Goal: Information Seeking & Learning: Find contact information

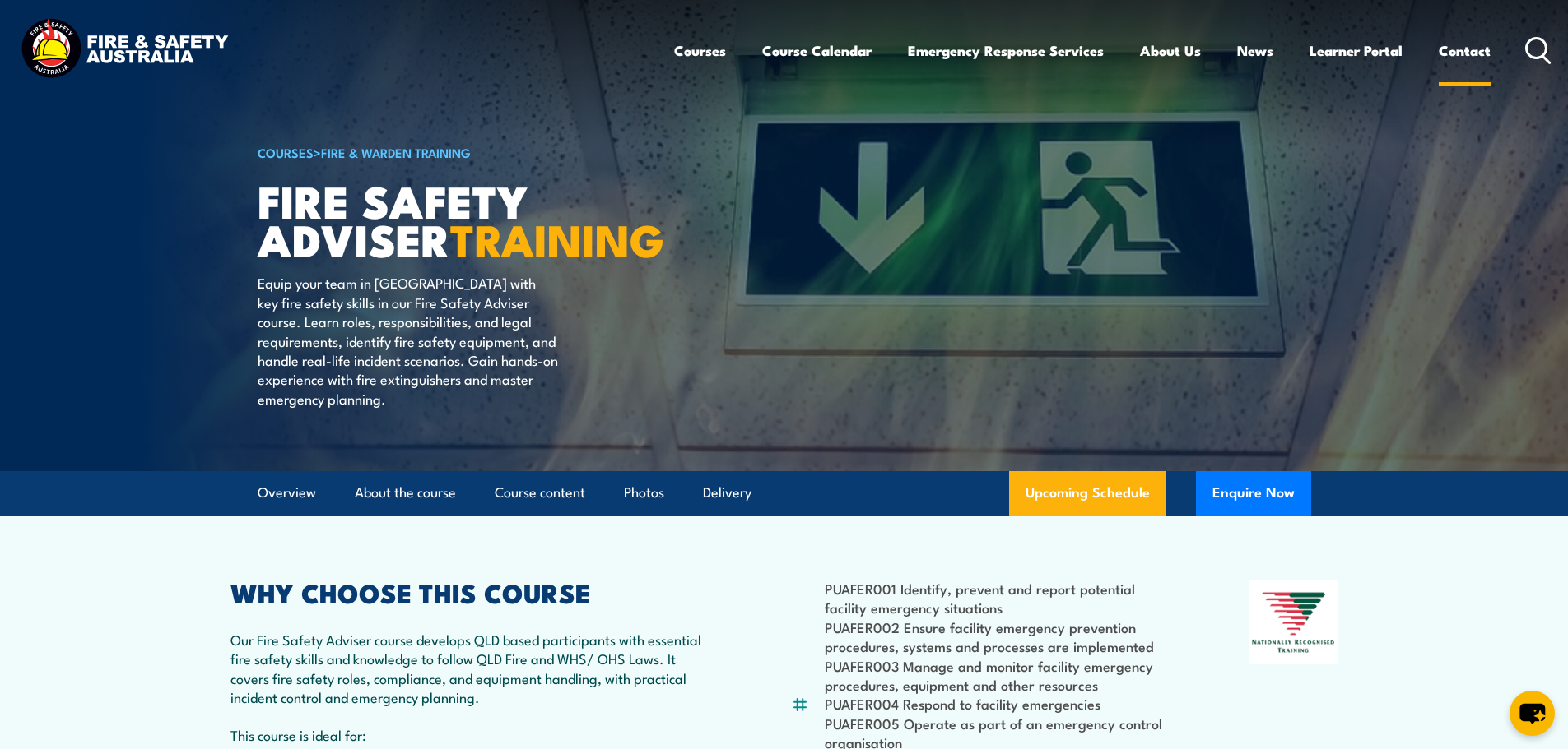
click at [1445, 48] on link "Contact" at bounding box center [1464, 51] width 52 height 44
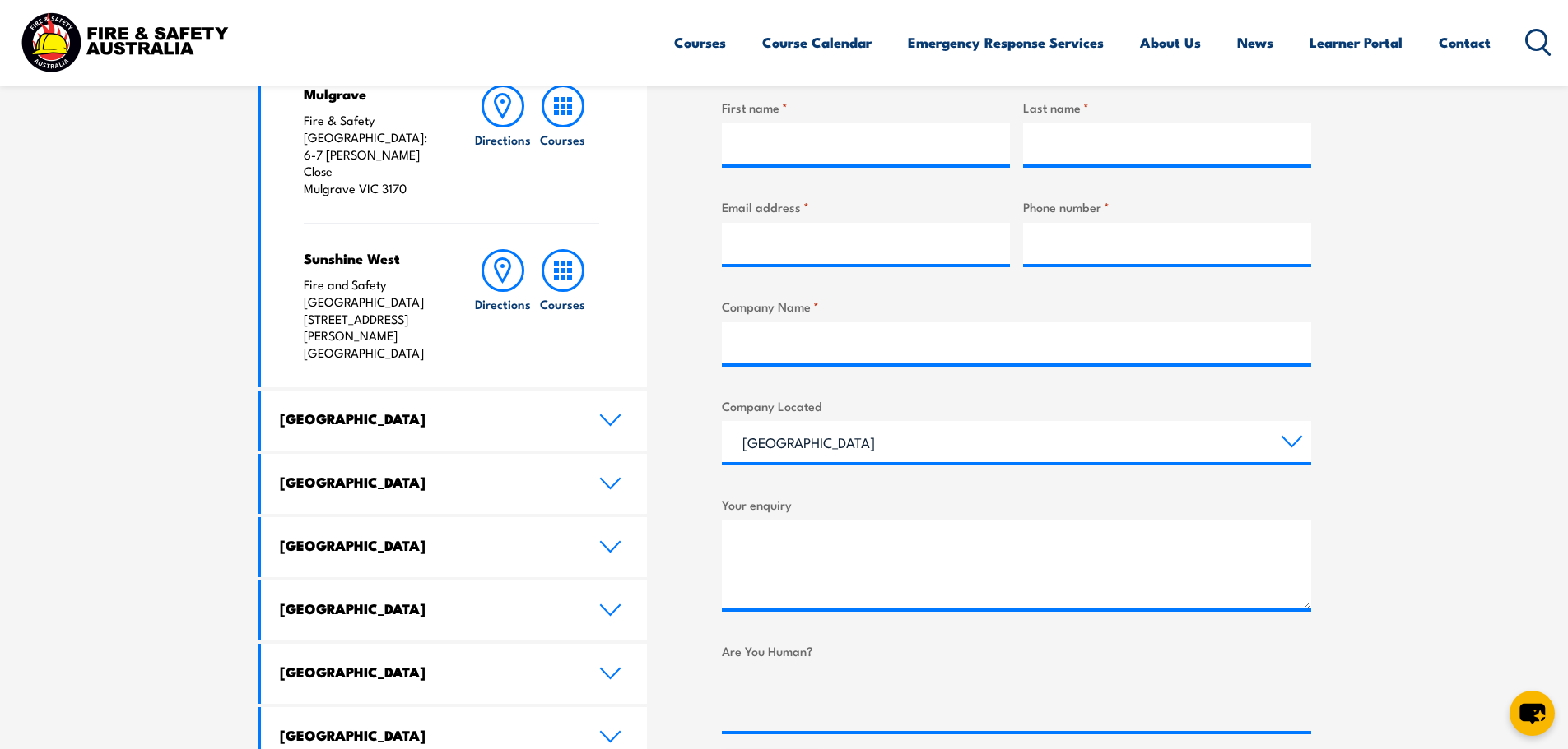
scroll to position [658, 0]
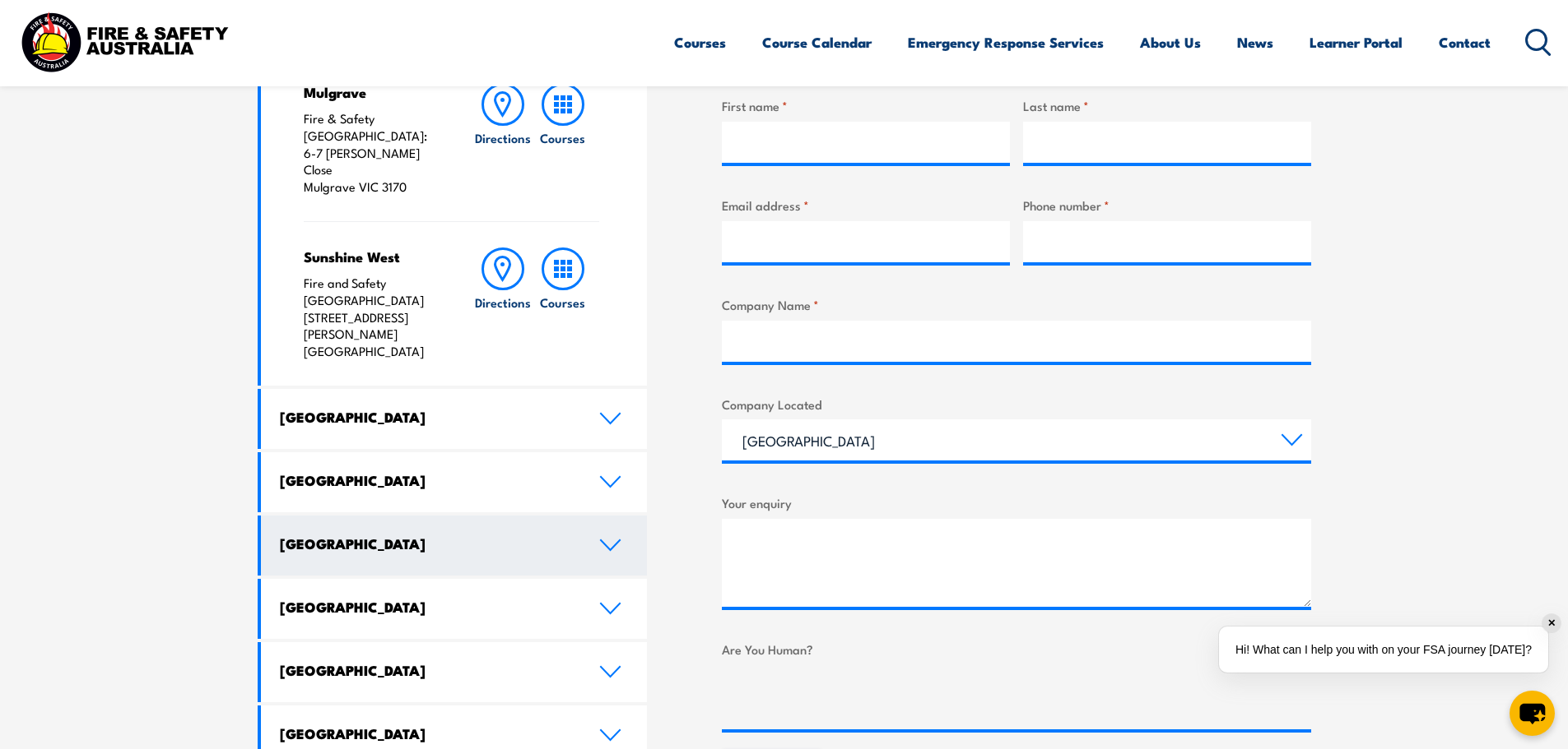
click at [595, 515] on link "[GEOGRAPHIC_DATA]" at bounding box center [454, 545] width 387 height 60
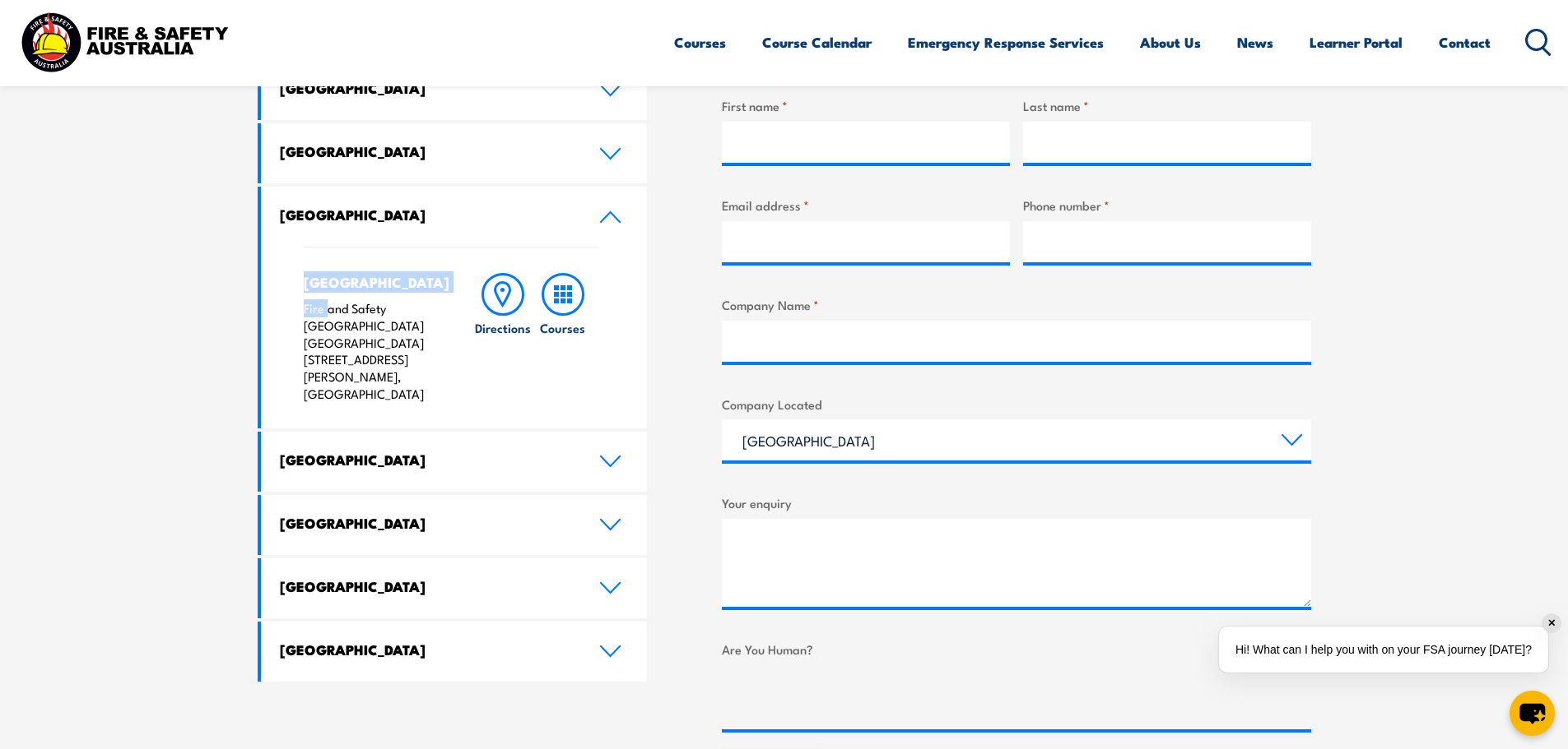
drag, startPoint x: 295, startPoint y: 284, endPoint x: 325, endPoint y: 299, distance: 33.5
click at [325, 299] on div "North Lake Fire and Safety [GEOGRAPHIC_DATA] [GEOGRAPHIC_DATA] [STREET_ADDRESS]…" at bounding box center [454, 338] width 387 height 182
click at [306, 291] on h4 "[GEOGRAPHIC_DATA]" at bounding box center [372, 282] width 137 height 18
drag, startPoint x: 314, startPoint y: 312, endPoint x: 421, endPoint y: 355, distance: 115.3
click at [421, 355] on p "Fire and Safety [GEOGRAPHIC_DATA] [GEOGRAPHIC_DATA] [STREET_ADDRESS][PERSON_NAM…" at bounding box center [372, 352] width 137 height 103
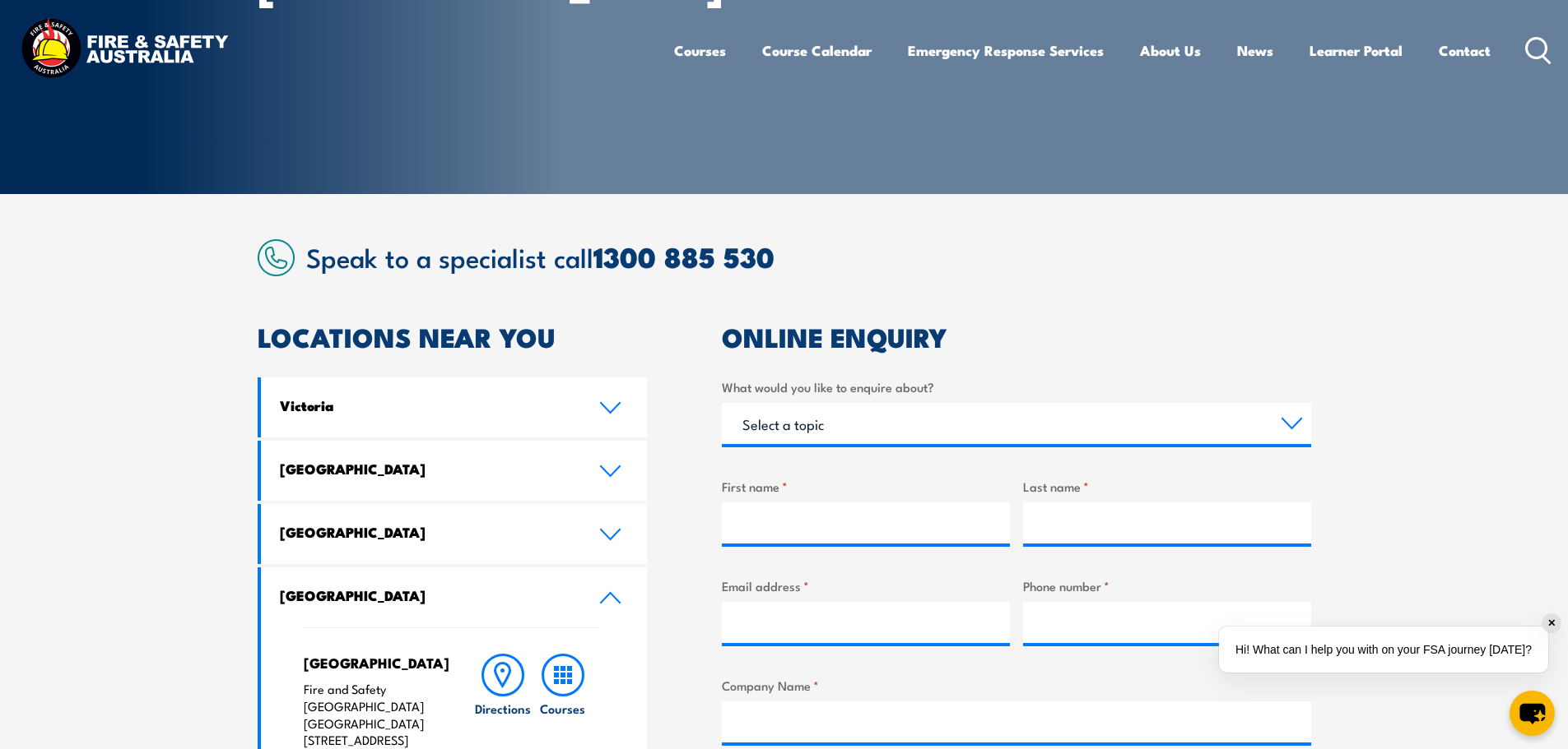
scroll to position [411, 0]
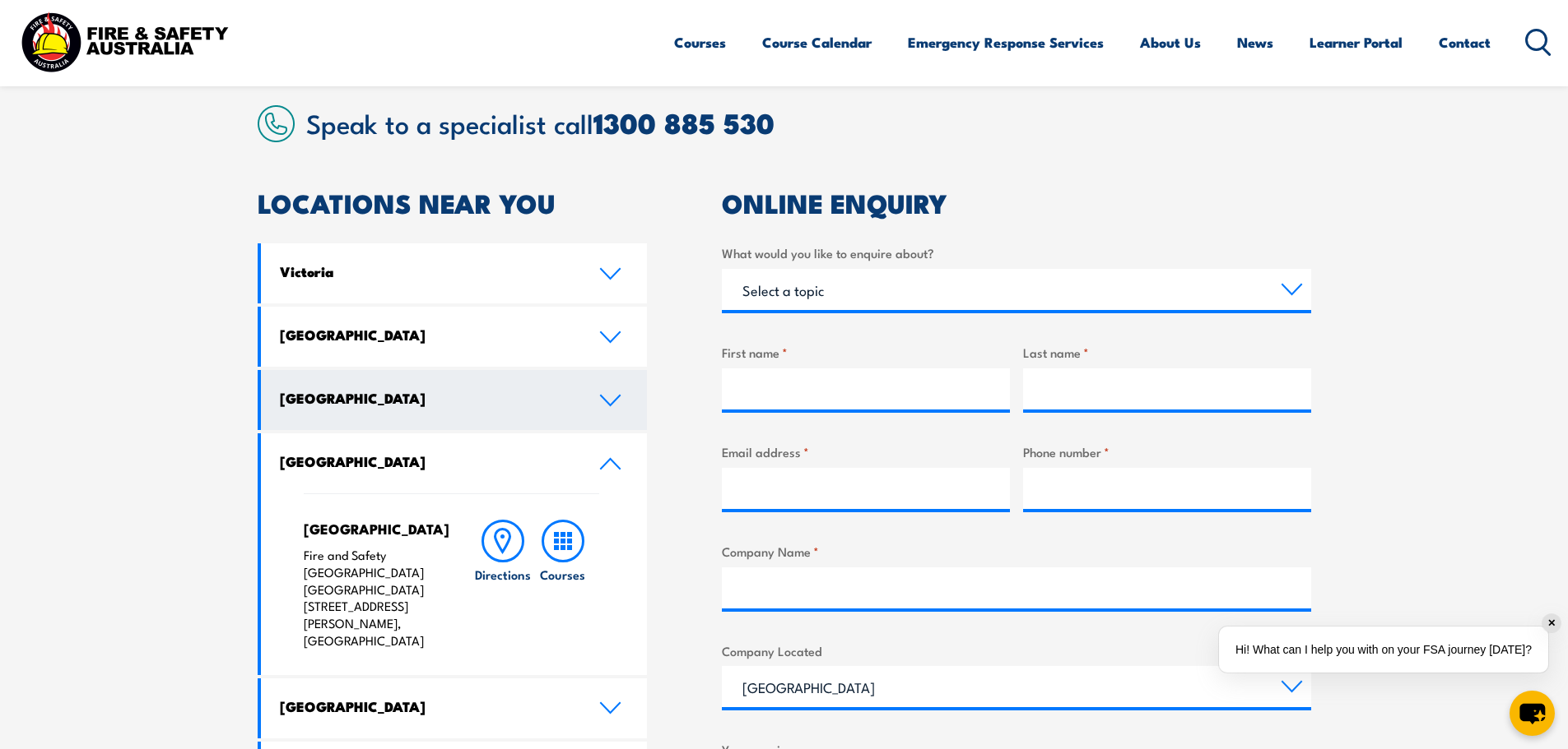
click at [606, 396] on icon at bounding box center [609, 400] width 22 height 13
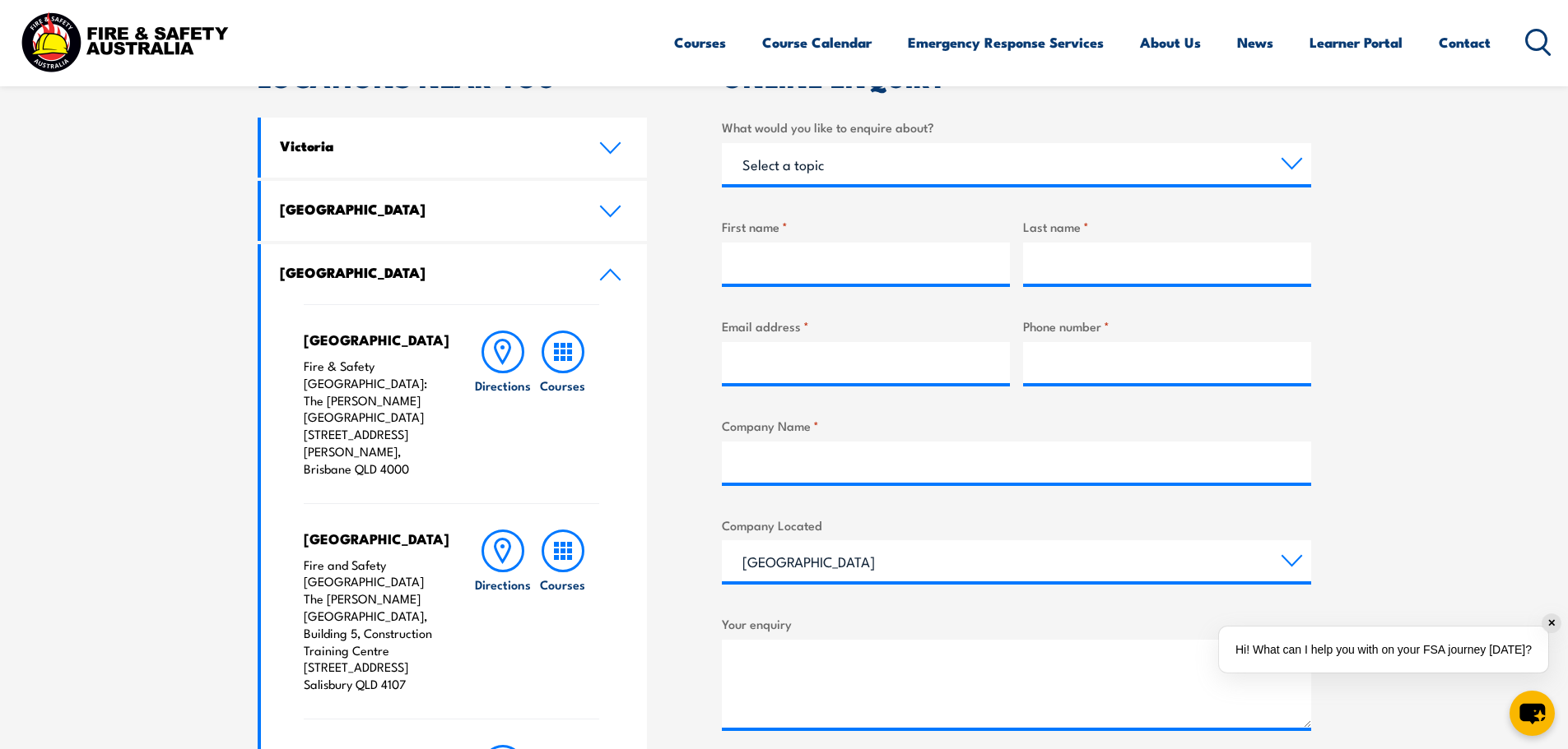
scroll to position [576, 0]
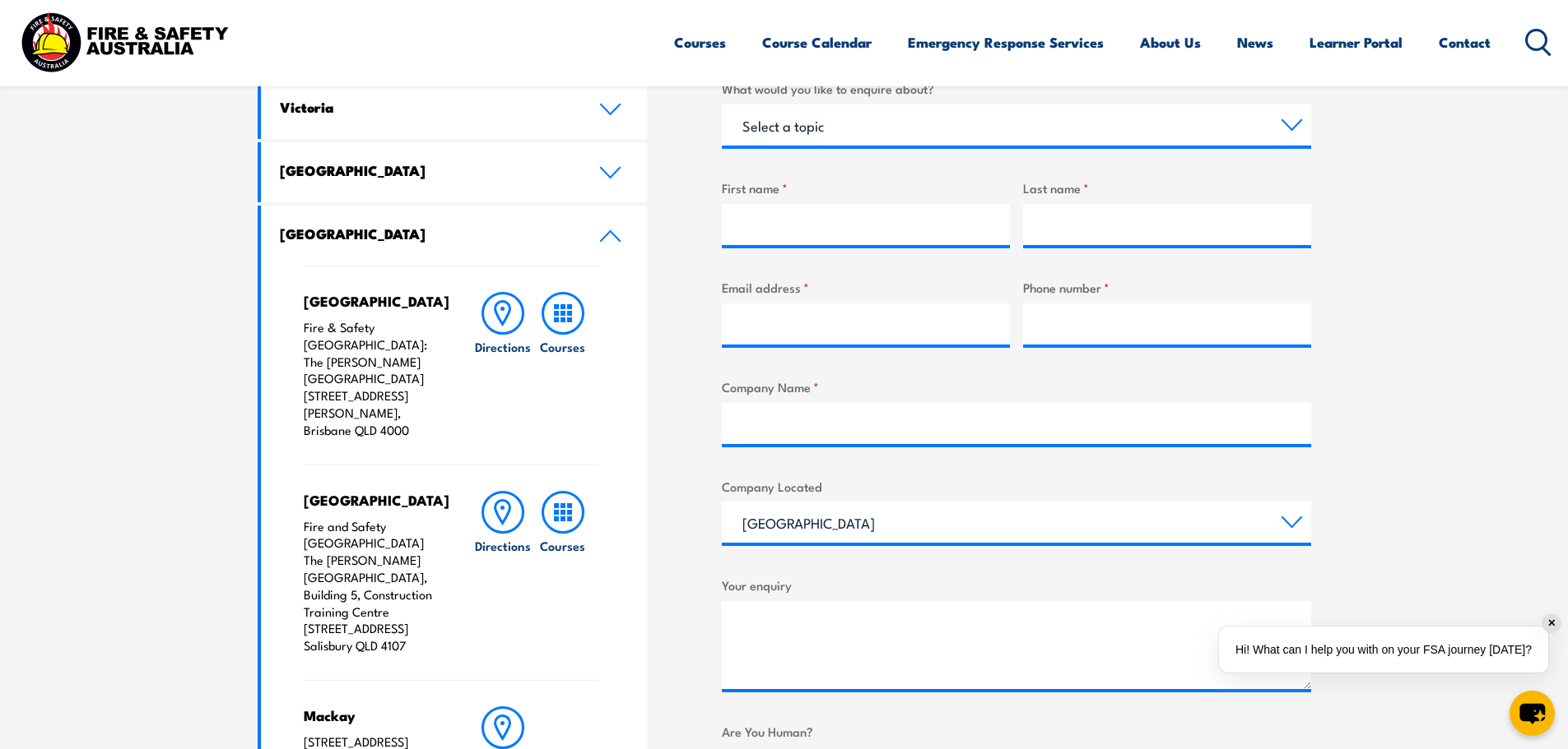
drag, startPoint x: 304, startPoint y: 496, endPoint x: 404, endPoint y: 619, distance: 158.5
click at [404, 619] on p "Fire and Safety [GEOGRAPHIC_DATA] The [PERSON_NAME][GEOGRAPHIC_DATA], Building …" at bounding box center [372, 586] width 137 height 136
copy p "Fire and Safety [GEOGRAPHIC_DATA] The [PERSON_NAME][GEOGRAPHIC_DATA], Building …"
